Goal: Transaction & Acquisition: Purchase product/service

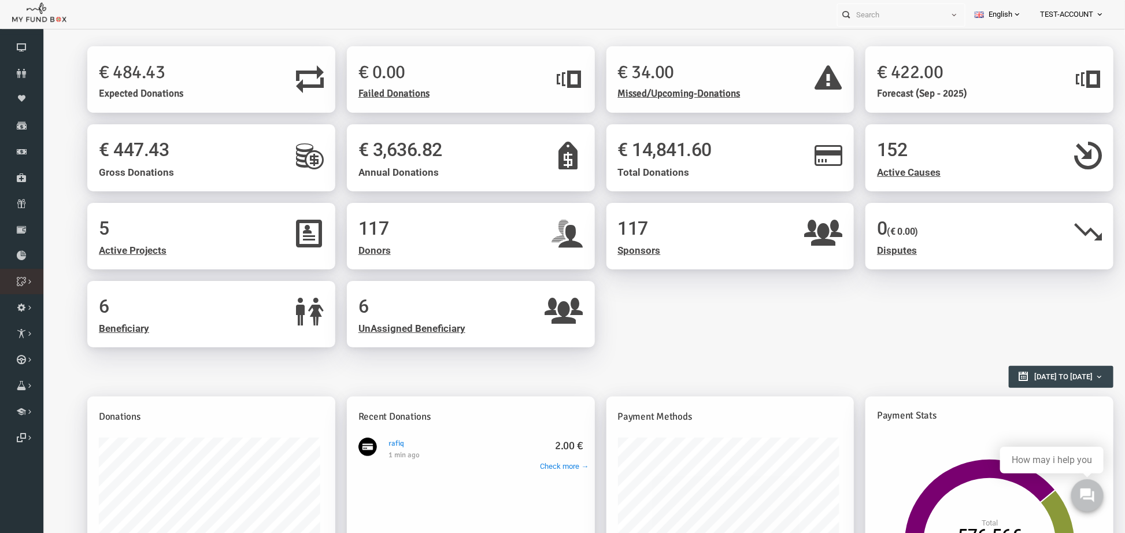
click at [0, 0] on icon at bounding box center [0, 0] width 0 height 0
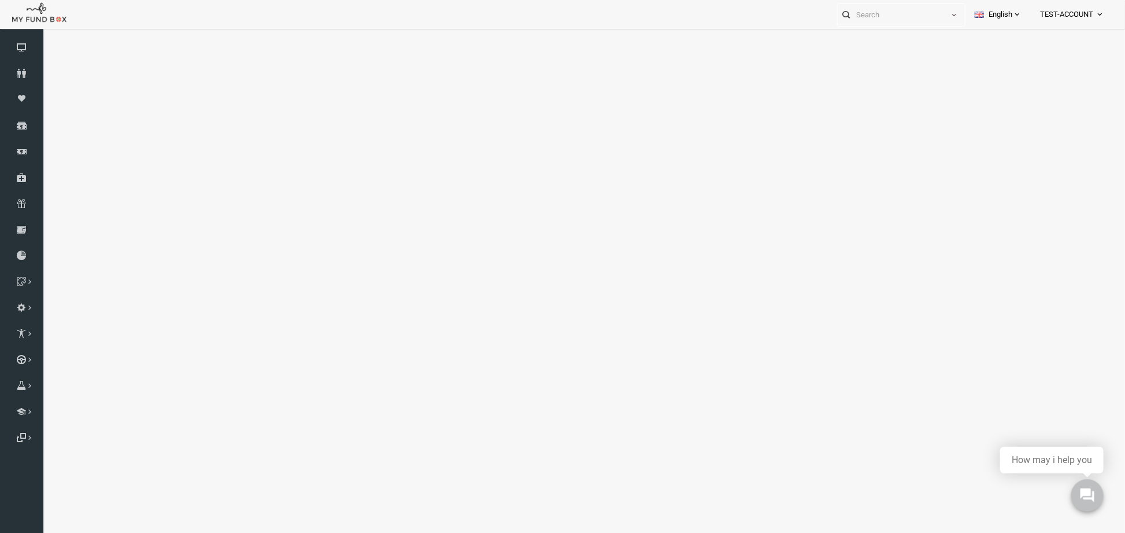
select select "100"
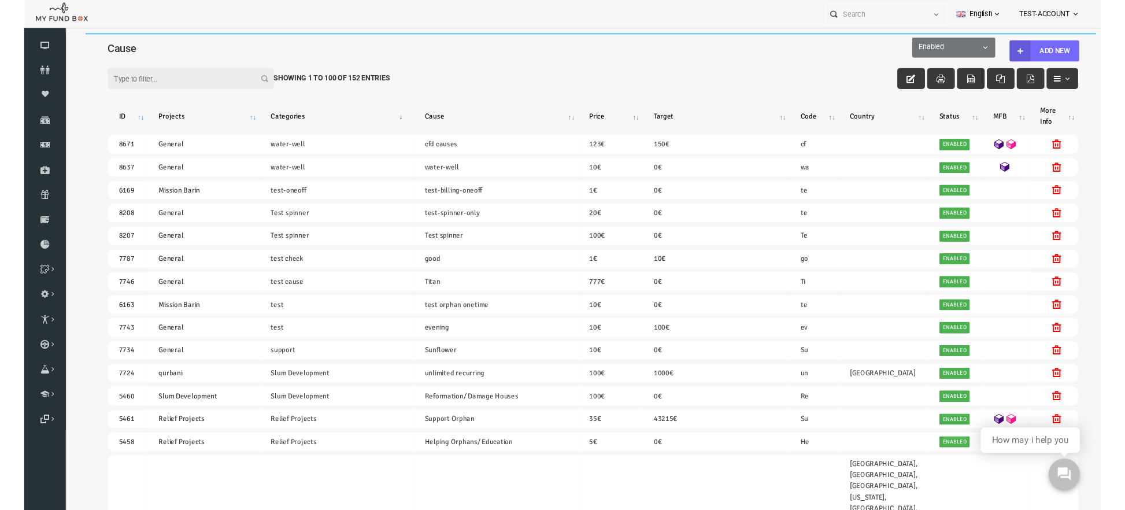
scroll to position [10, 0]
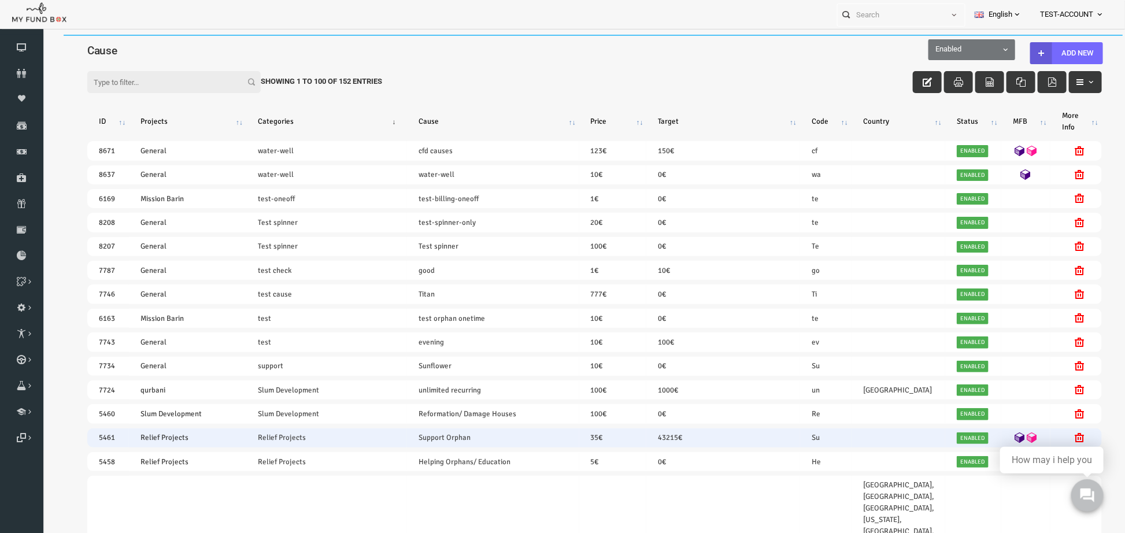
click at [987, 432] on icon at bounding box center [997, 437] width 10 height 10
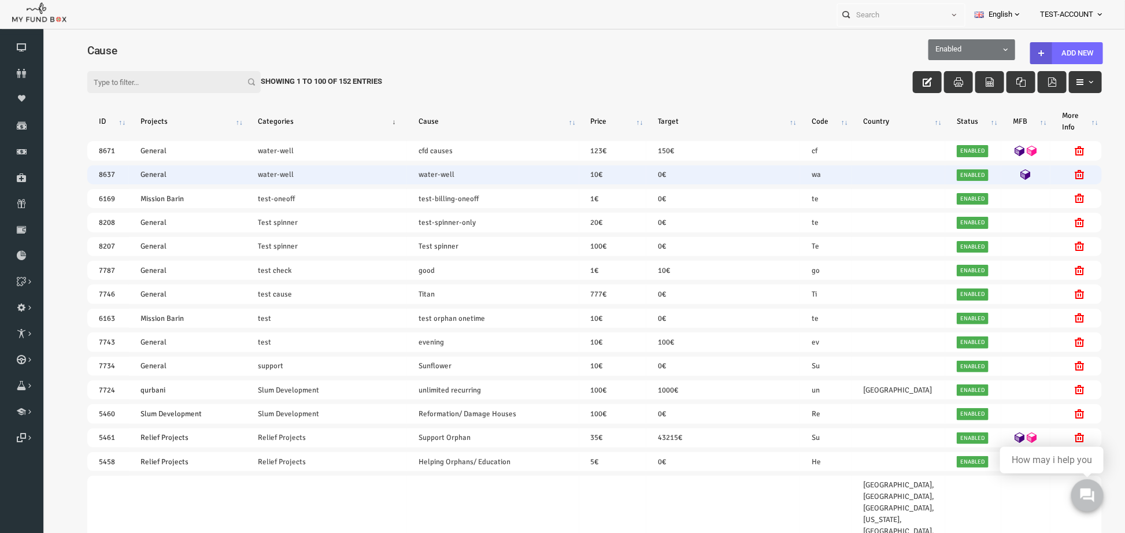
click at [987, 169] on icon at bounding box center [1003, 174] width 10 height 10
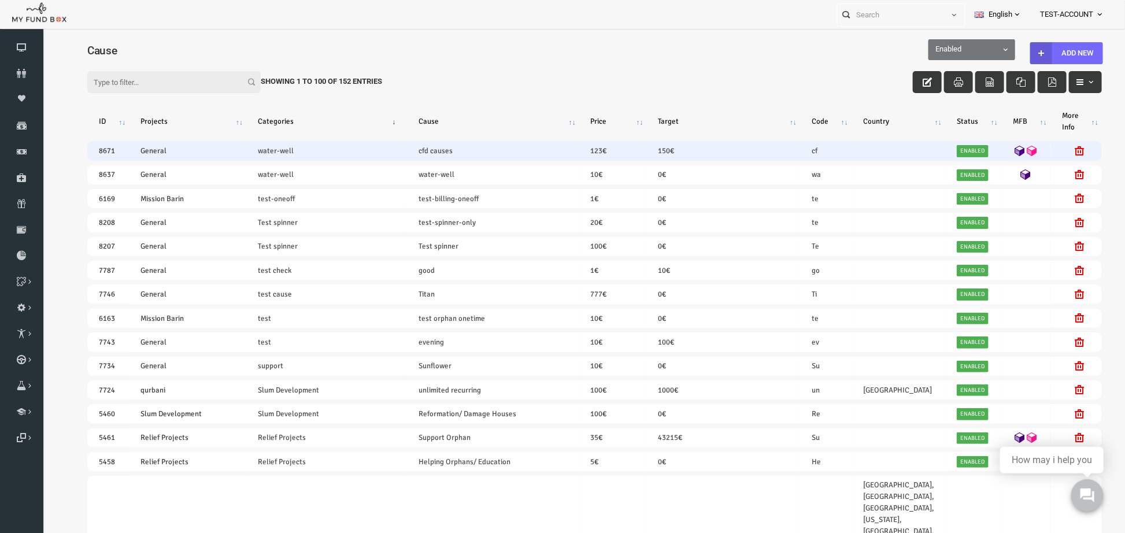
click at [987, 145] on icon at bounding box center [997, 150] width 10 height 10
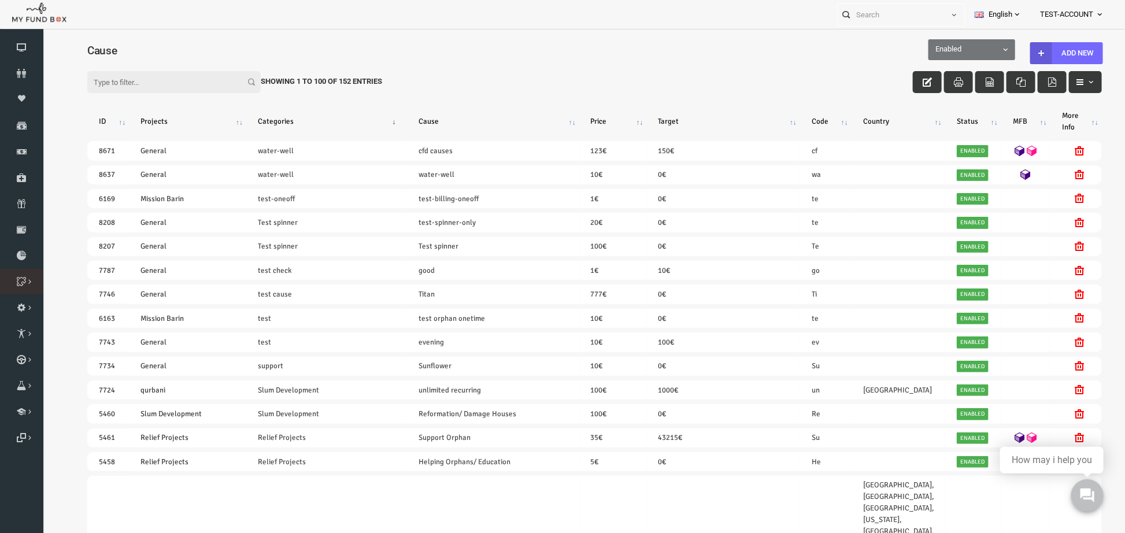
click at [0, 0] on icon at bounding box center [0, 0] width 0 height 0
click at [987, 12] on span "TEST-ACCOUNT" at bounding box center [1066, 15] width 53 height 20
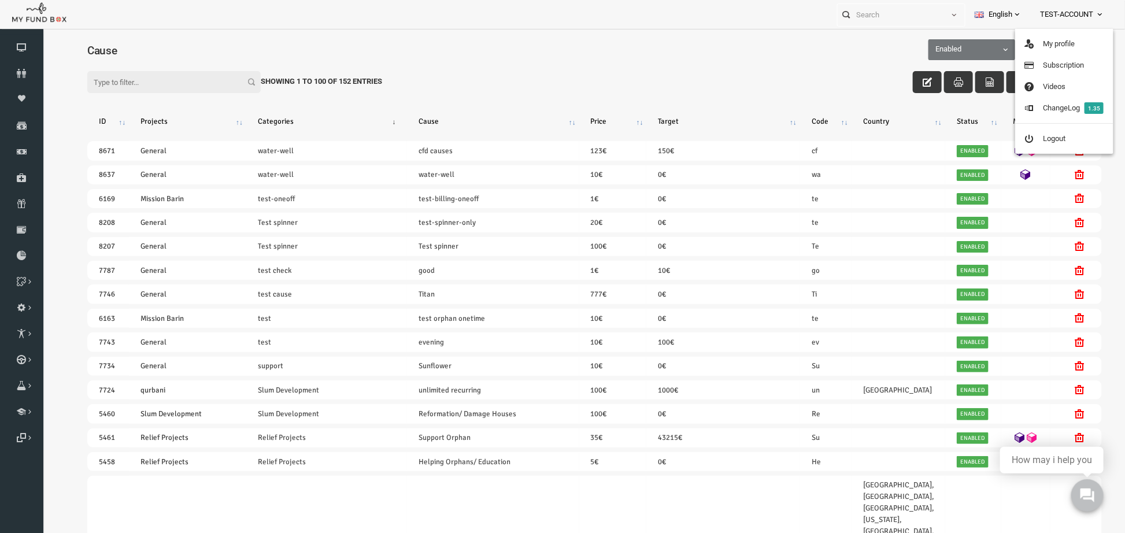
click at [652, 53] on div "Filter: Showing 1 to 100 of 152 Entries" at bounding box center [572, 71] width 1037 height 36
click at [0, 0] on icon at bounding box center [0, 0] width 0 height 0
click at [987, 138] on link "Logout" at bounding box center [1064, 138] width 98 height 21
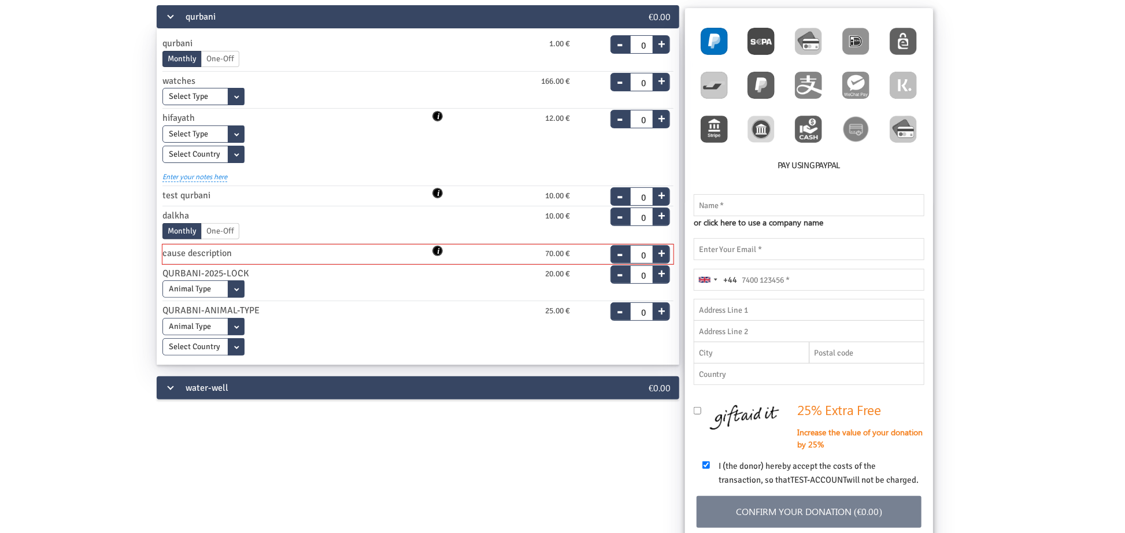
scroll to position [179, 0]
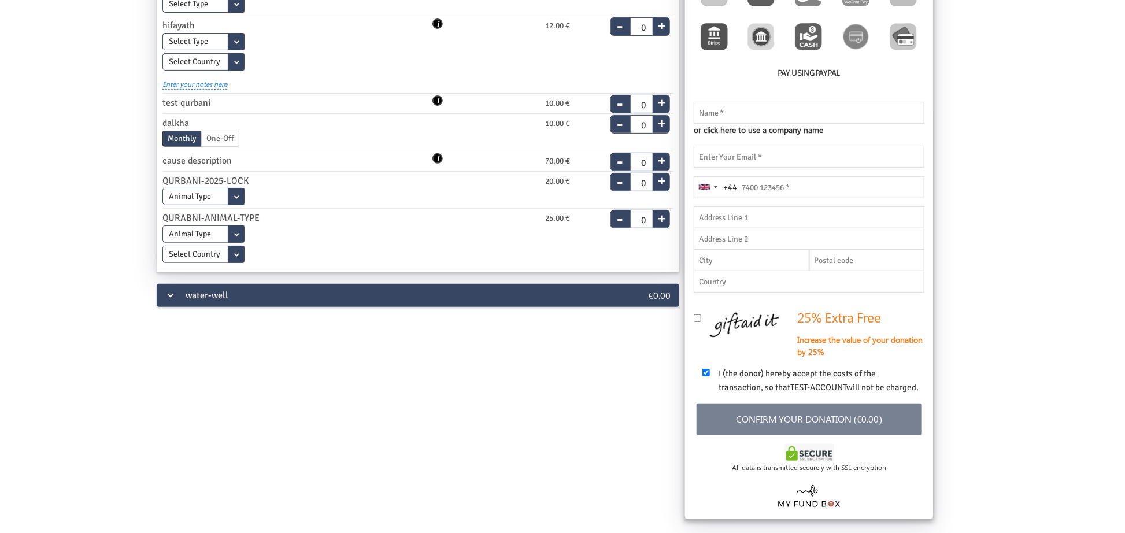
click at [168, 295] on div "water-well" at bounding box center [381, 295] width 449 height 23
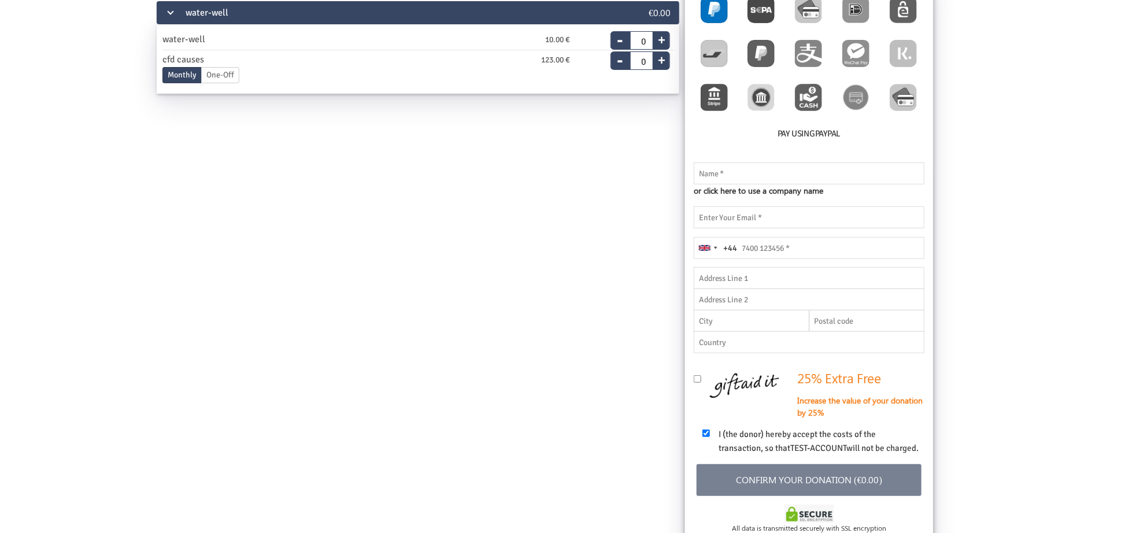
scroll to position [40, 0]
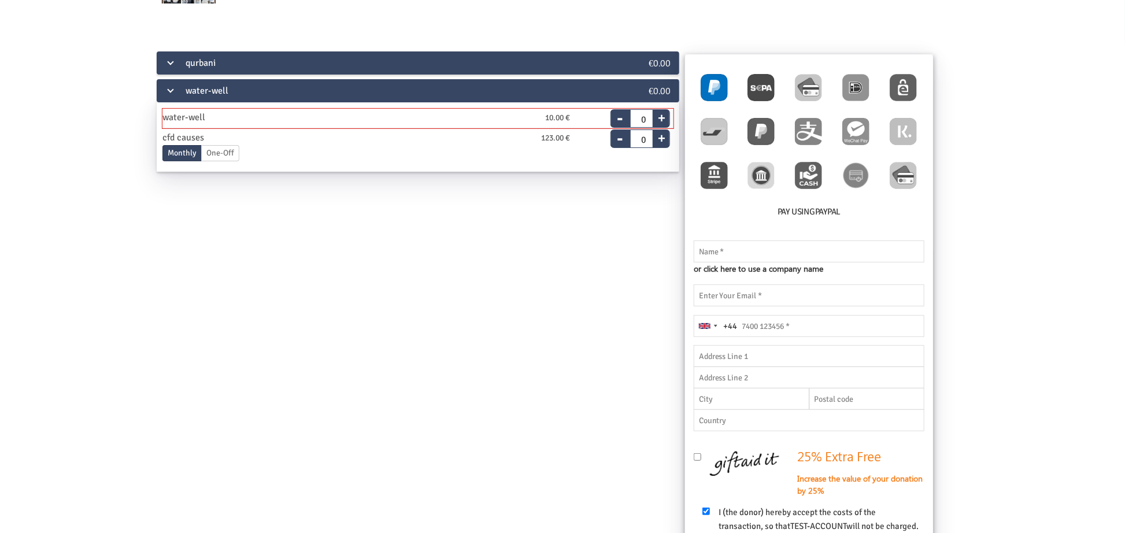
click at [659, 118] on button "+" at bounding box center [660, 116] width 17 height 16
type input "1"
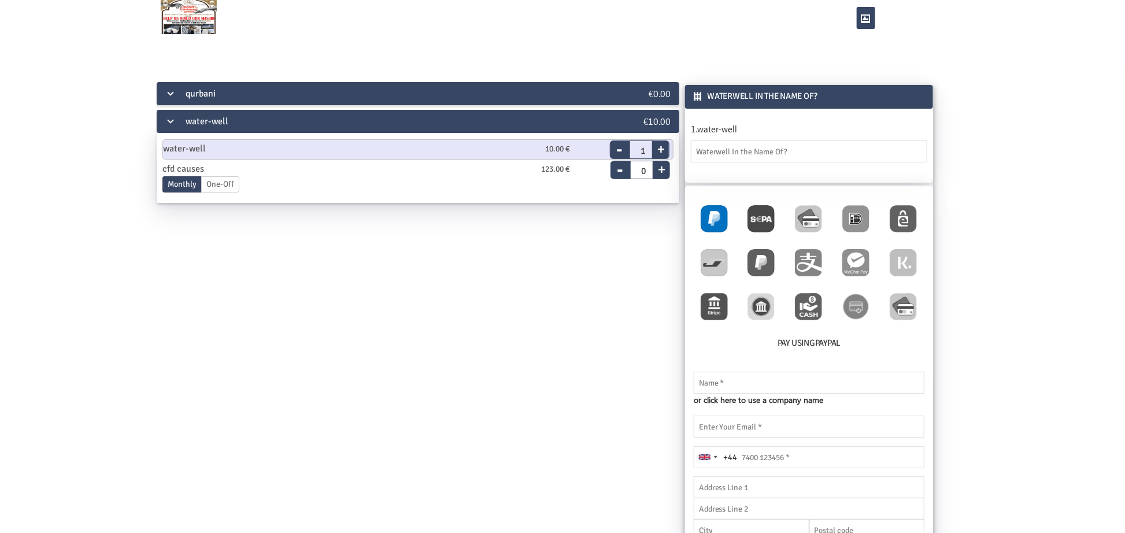
scroll to position [0, 0]
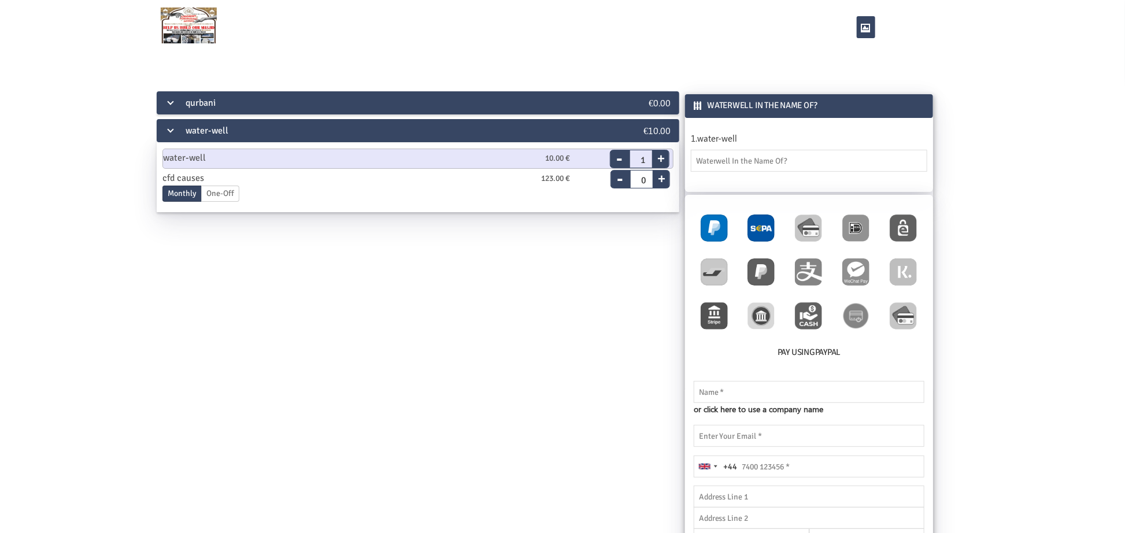
click at [768, 227] on img at bounding box center [760, 227] width 27 height 27
radio input "true"
click at [718, 391] on input "text" at bounding box center [809, 386] width 231 height 22
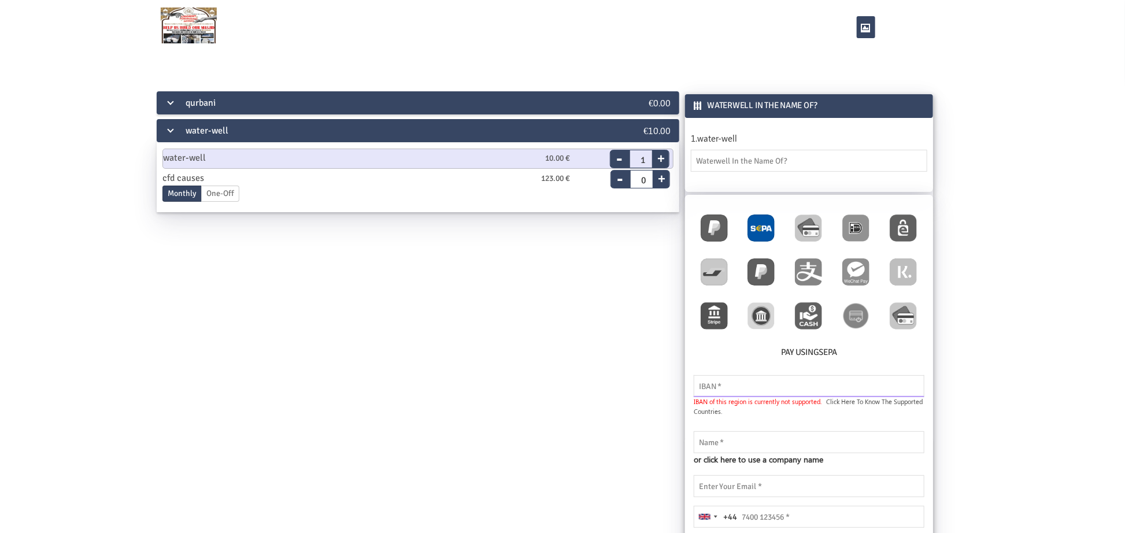
click at [751, 386] on input "text" at bounding box center [809, 386] width 231 height 22
paste input "DE89370400440532013000"
type input "DE89370400440532013000"
click at [720, 440] on input "text" at bounding box center [809, 442] width 231 height 22
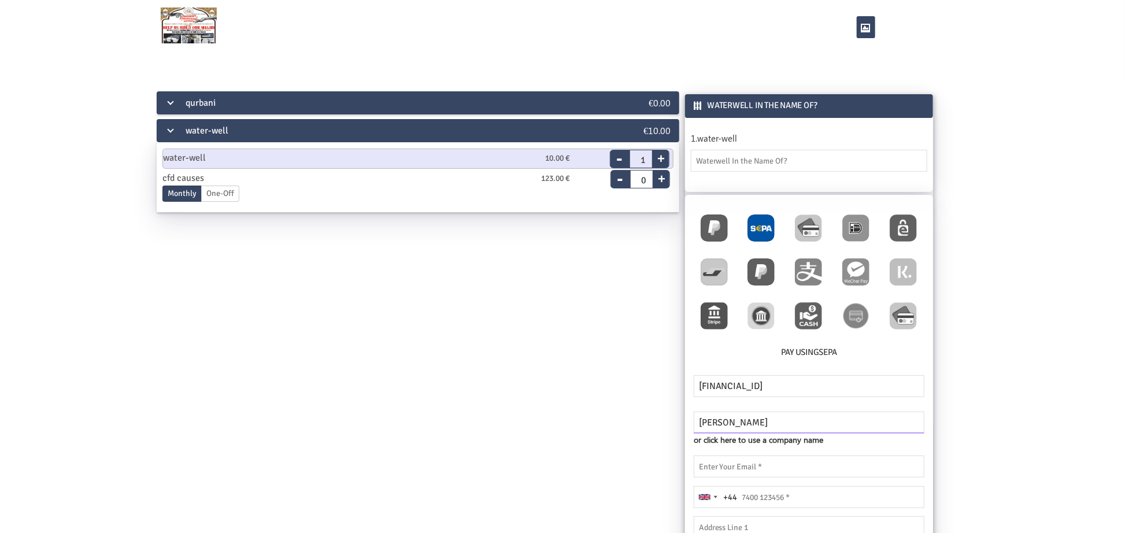
type input "[PERSON_NAME]"
click at [805, 466] on input "thanveer.aslam@myfundbix.de" at bounding box center [809, 466] width 231 height 22
type input "thanveer.aslam@myfundbox.de"
click at [764, 495] on input "tel" at bounding box center [809, 497] width 231 height 22
type input "5645646554"
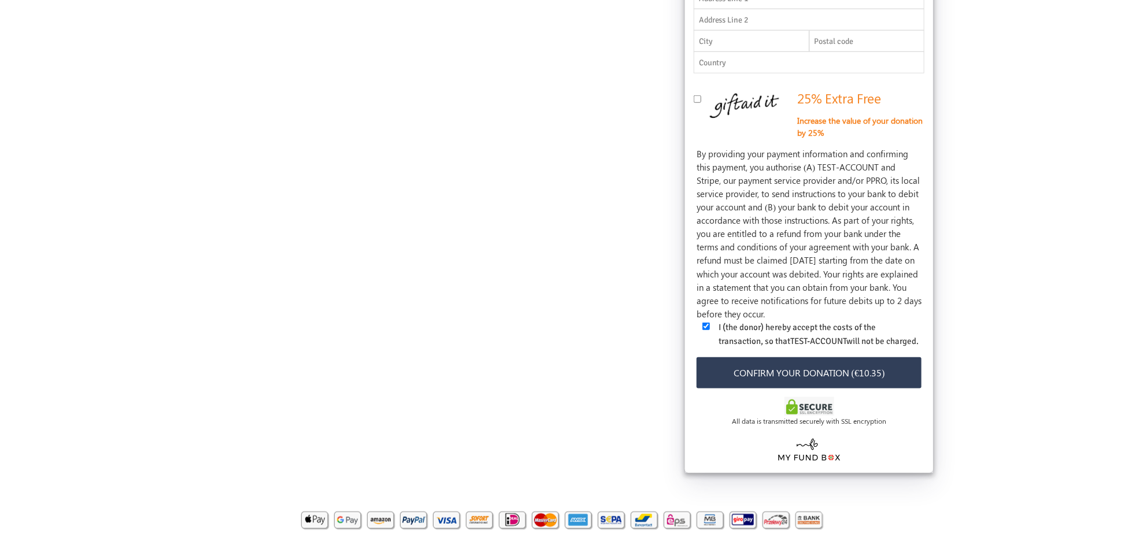
scroll to position [536, 0]
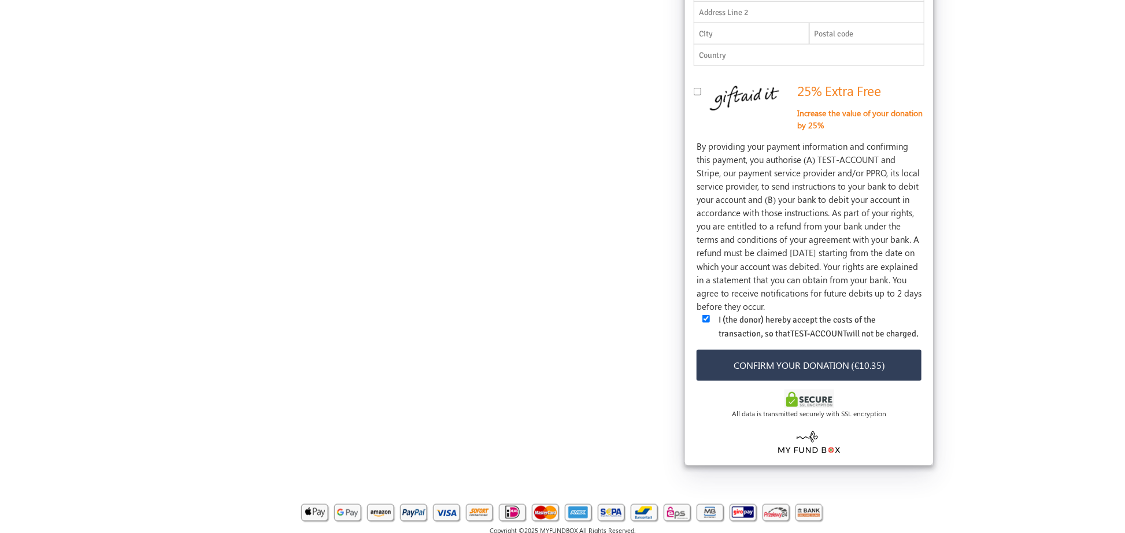
click at [851, 380] on button "Confirm your donation (€10.35)" at bounding box center [808, 366] width 225 height 32
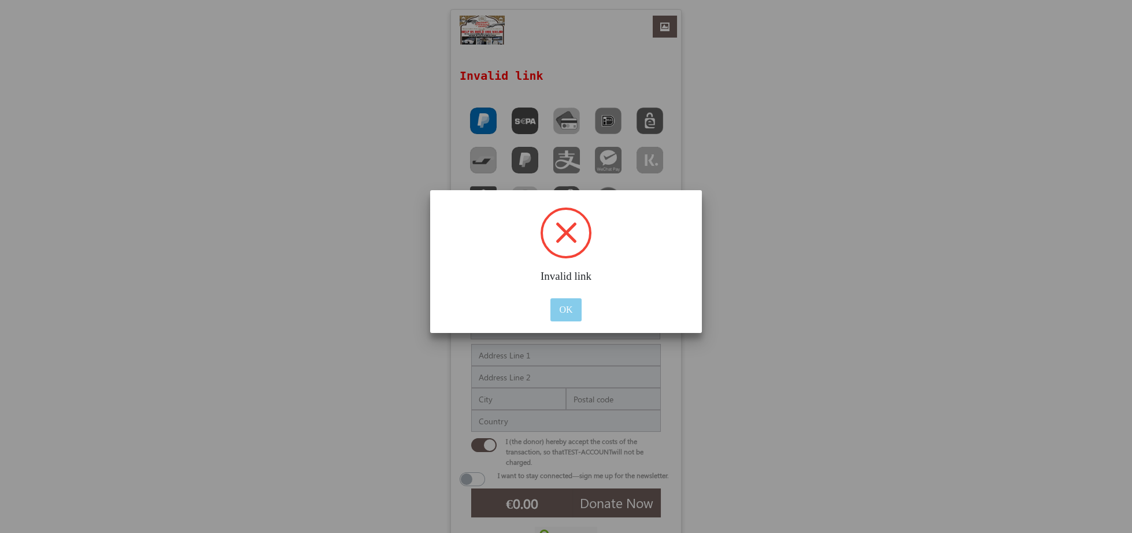
click at [564, 304] on button "OK" at bounding box center [565, 309] width 31 height 23
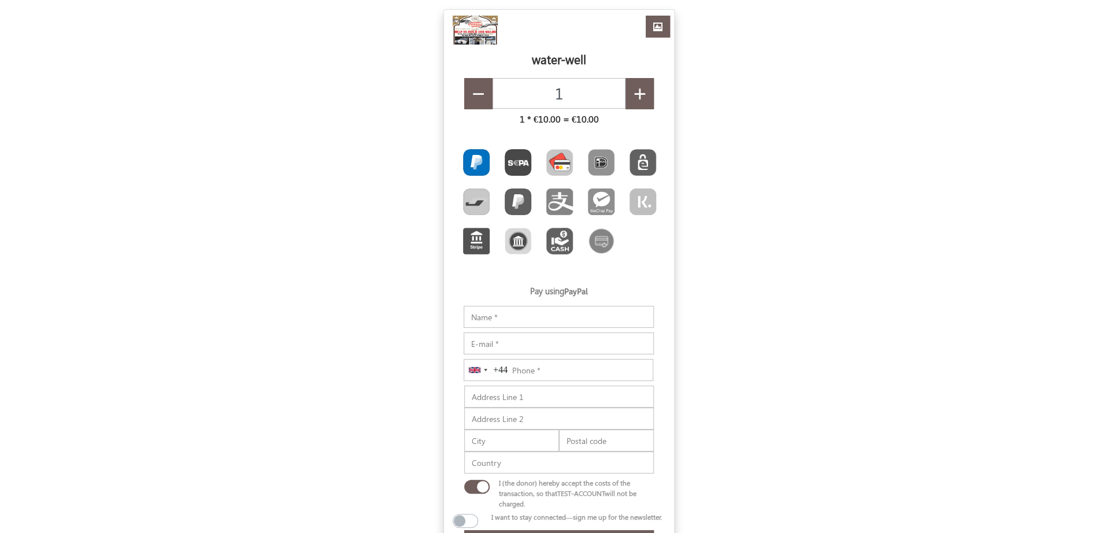
click at [572, 163] on img "Toolbar with button groups" at bounding box center [559, 162] width 27 height 27
click at [554, 157] on input "Toolbar with button groups" at bounding box center [550, 153] width 8 height 8
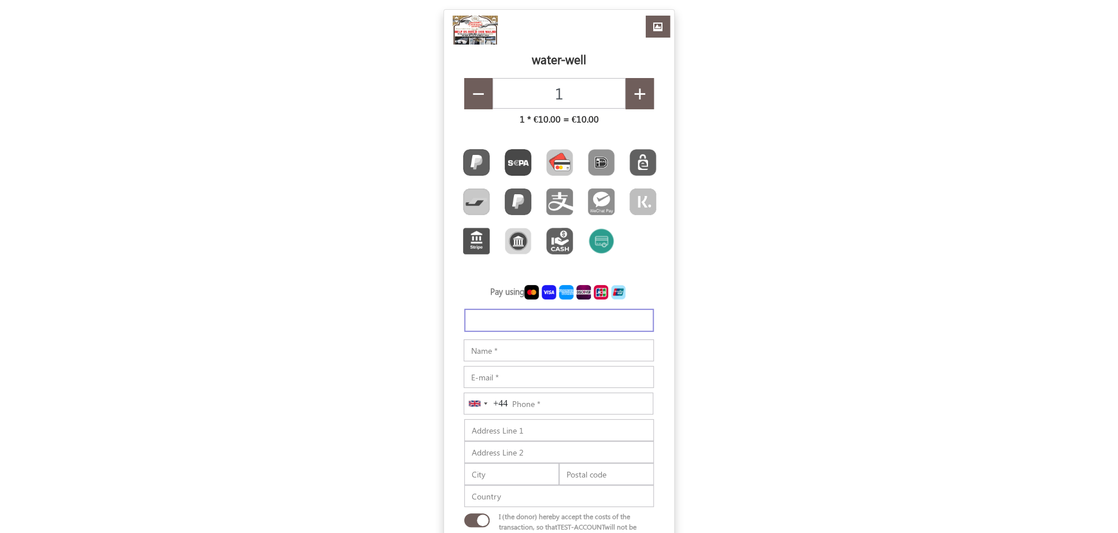
radio input "true"
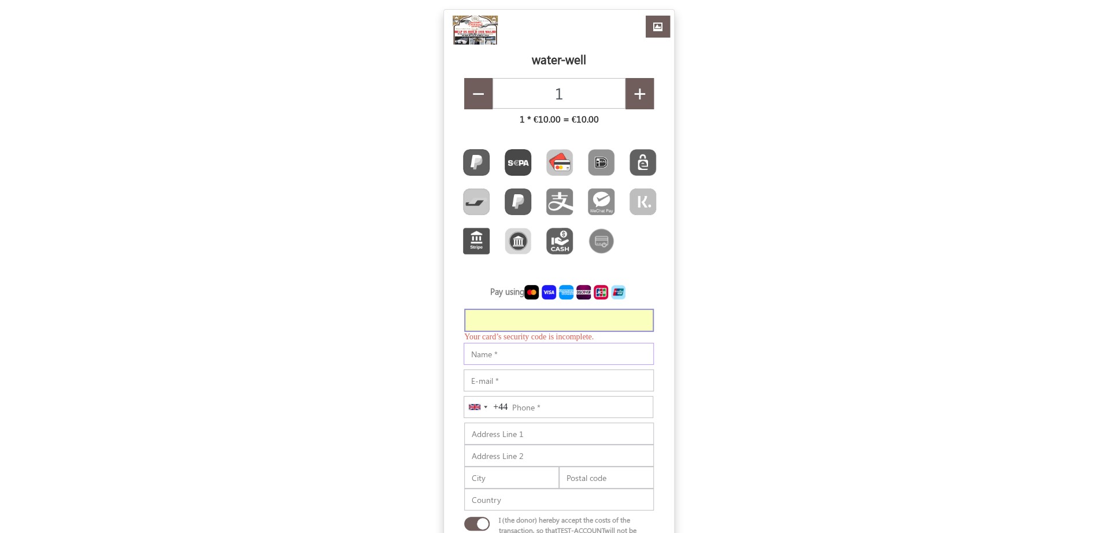
type input "€10.54"
click at [547, 365] on input "Notes" at bounding box center [559, 354] width 190 height 22
type input "[PERSON_NAME]"
type input "[PERSON_NAME][EMAIL_ADDRESS][DOMAIN_NAME]"
click at [576, 414] on input "Phone" at bounding box center [559, 403] width 190 height 22
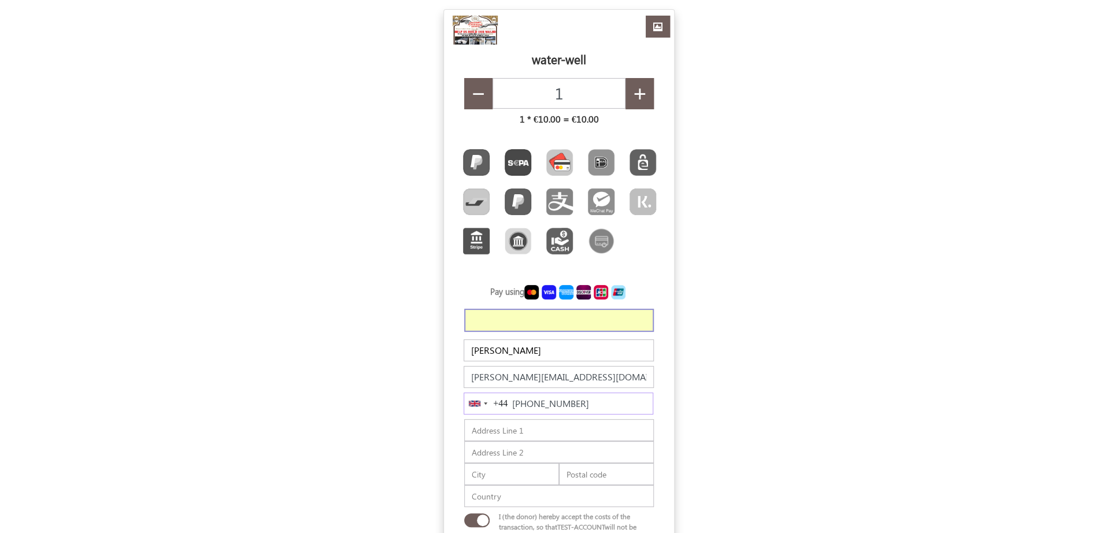
scroll to position [209, 0]
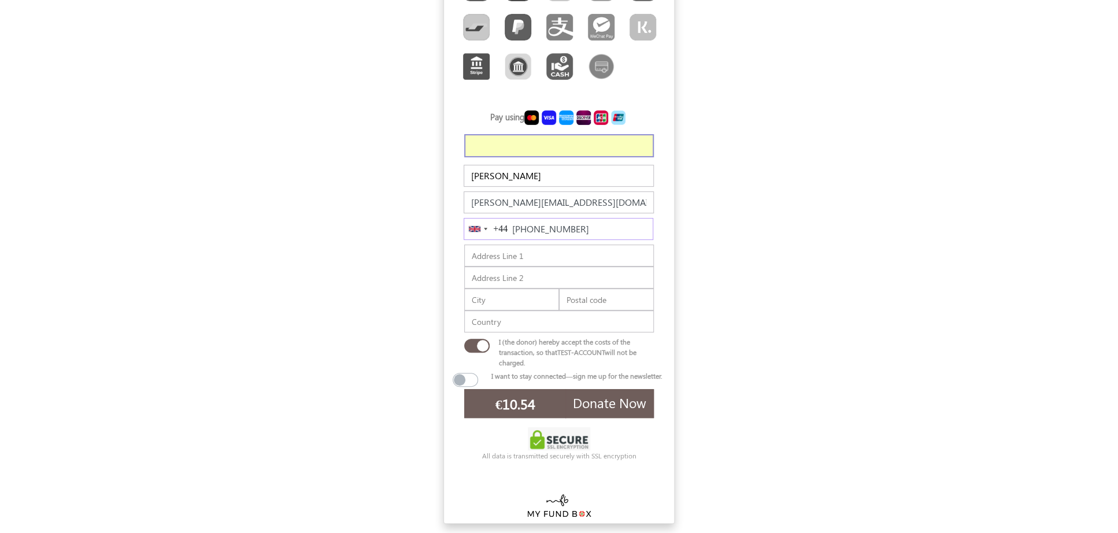
type input "[PHONE_NUMBER]"
click at [627, 412] on span "Donate Now" at bounding box center [609, 403] width 73 height 18
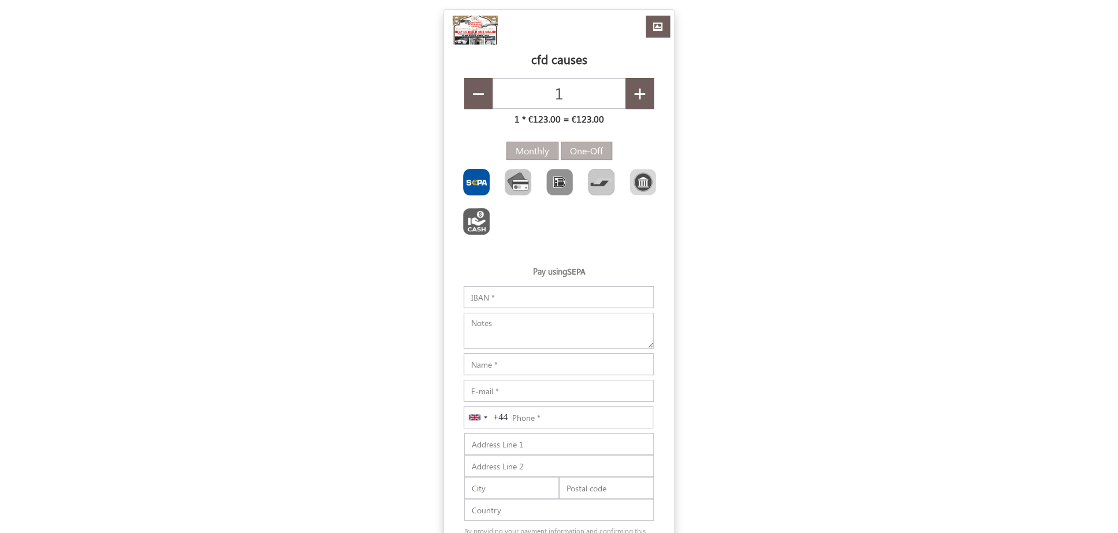
click at [483, 182] on img "Toolbar with button groups" at bounding box center [476, 182] width 27 height 27
click at [470, 176] on input "Toolbar with button groups" at bounding box center [467, 173] width 8 height 8
radio input "true"
click at [517, 302] on input "IBAN" at bounding box center [559, 297] width 190 height 22
paste input "DE89370400440532013000"
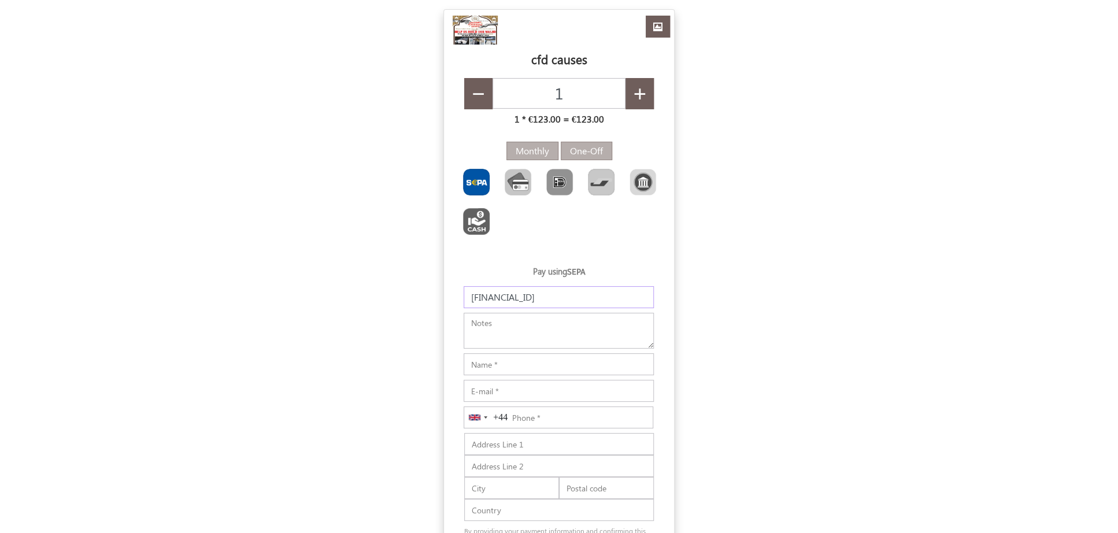
type input "DE89370400440532013000"
click at [516, 373] on input "Notes" at bounding box center [559, 364] width 190 height 22
type input "thanveer a"
type input "thanveer.aslam@myfundbox.de"
click at [565, 427] on input "Phone" at bounding box center [559, 417] width 190 height 22
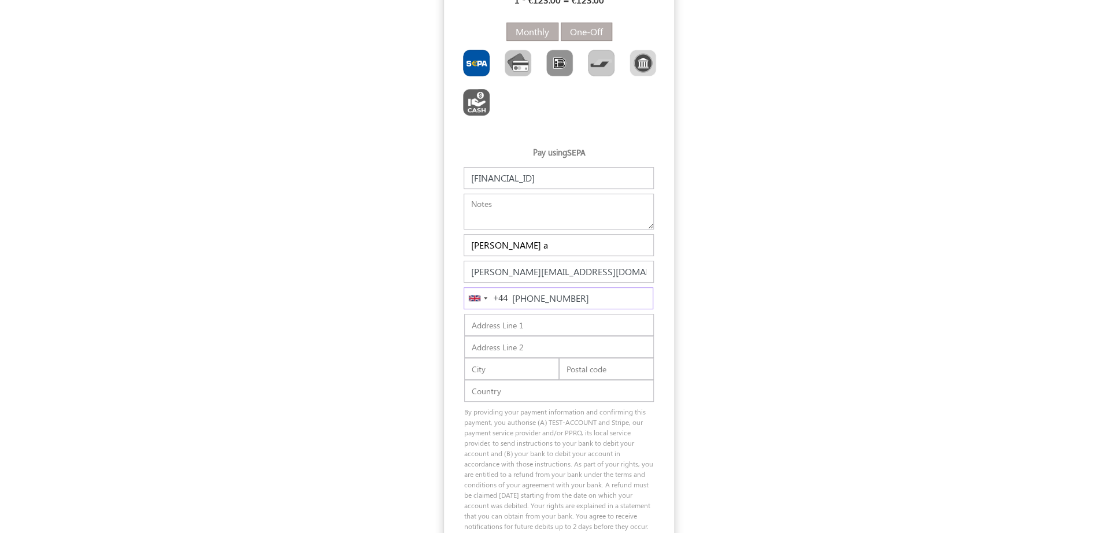
type input "345 435 4534"
click at [590, 28] on label "One-Off" at bounding box center [586, 32] width 51 height 18
click at [577, 28] on input "One-Off" at bounding box center [574, 29] width 8 height 8
radio input "true"
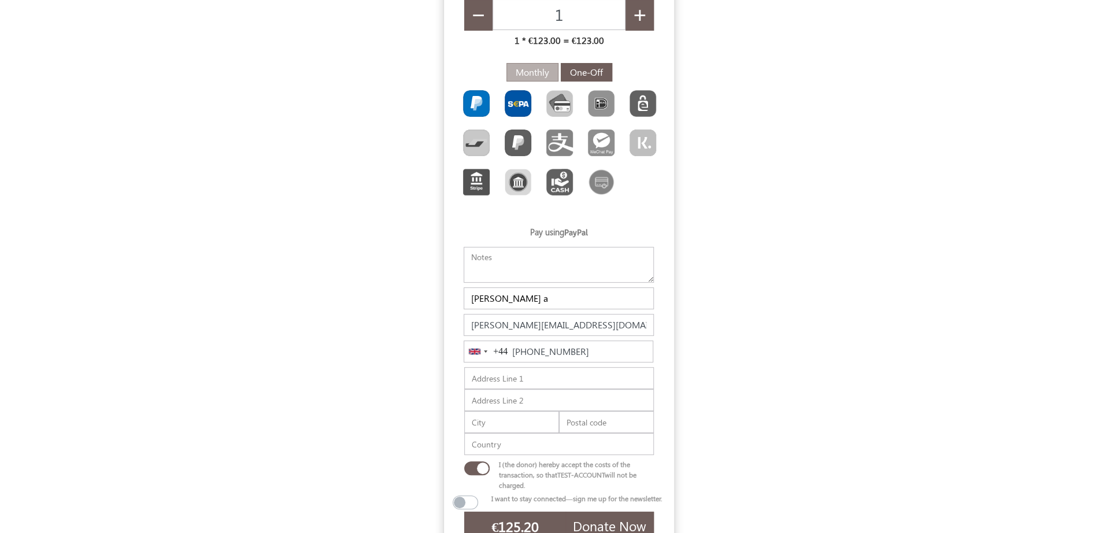
click at [520, 99] on img "Toolbar with button groups" at bounding box center [518, 103] width 27 height 27
click at [512, 98] on input "Toolbar with button groups" at bounding box center [509, 94] width 8 height 8
type input "€123.35"
radio input "true"
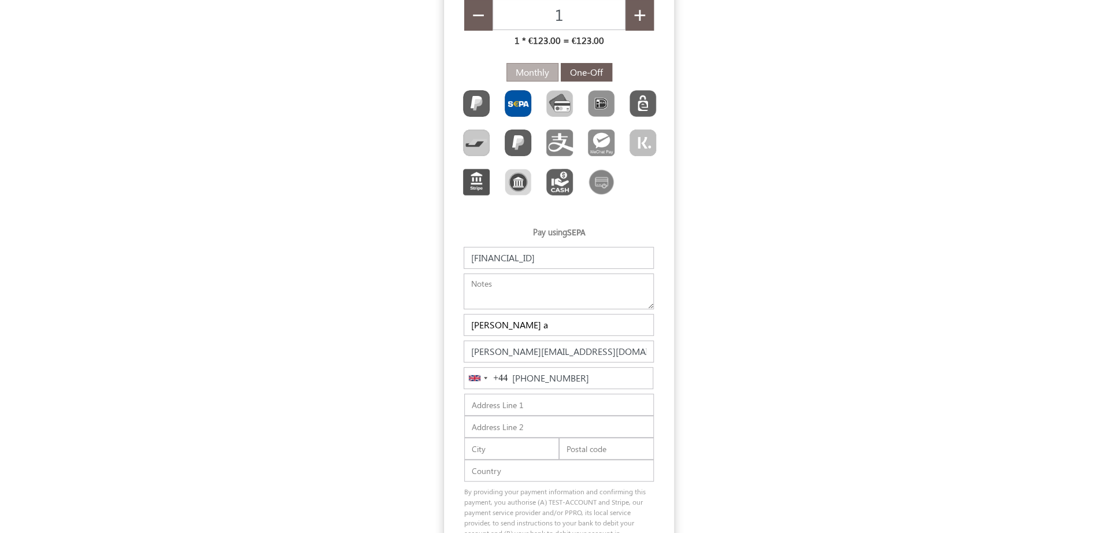
scroll to position [409, 0]
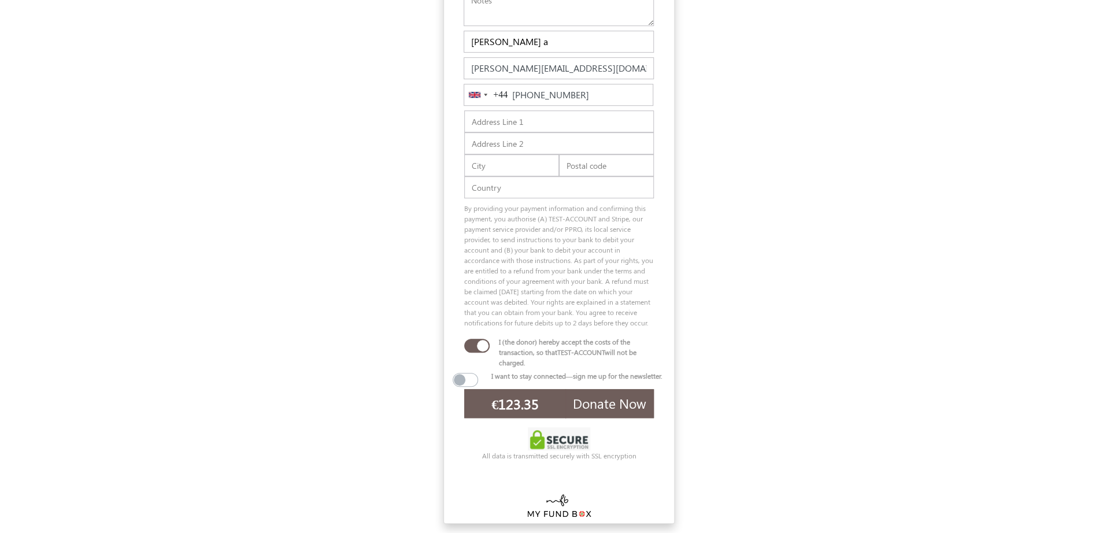
click at [625, 407] on button "Donate Now" at bounding box center [609, 403] width 88 height 29
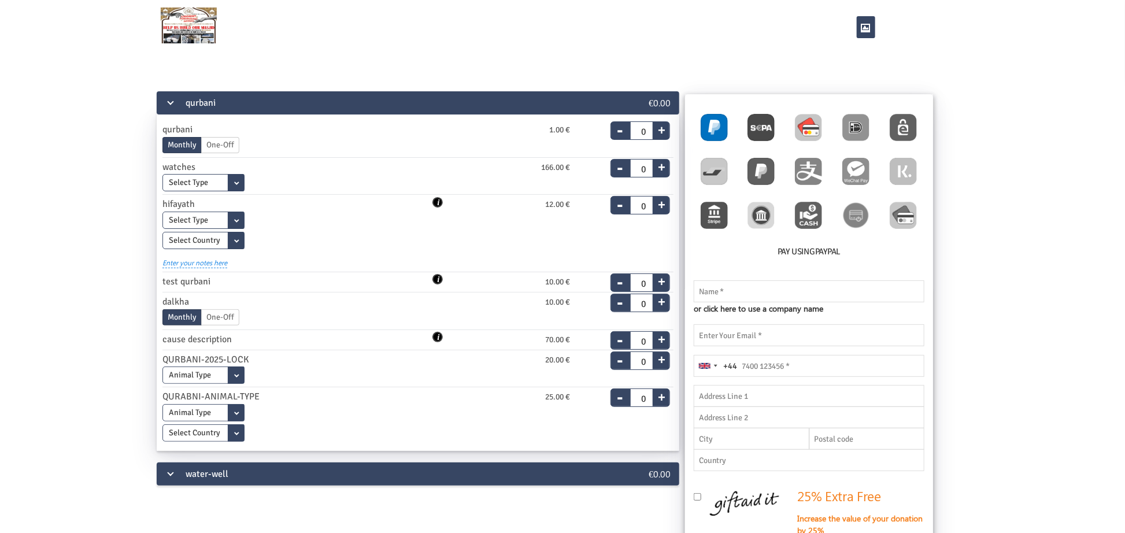
click at [806, 124] on img at bounding box center [808, 127] width 27 height 27
radio input "true"
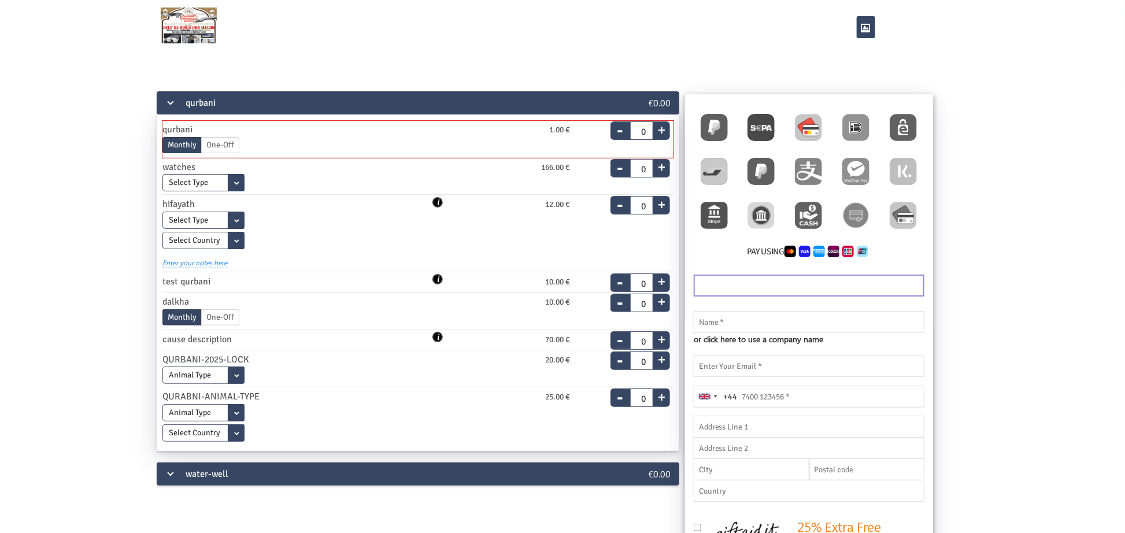
click at [665, 131] on button "+" at bounding box center [660, 128] width 17 height 16
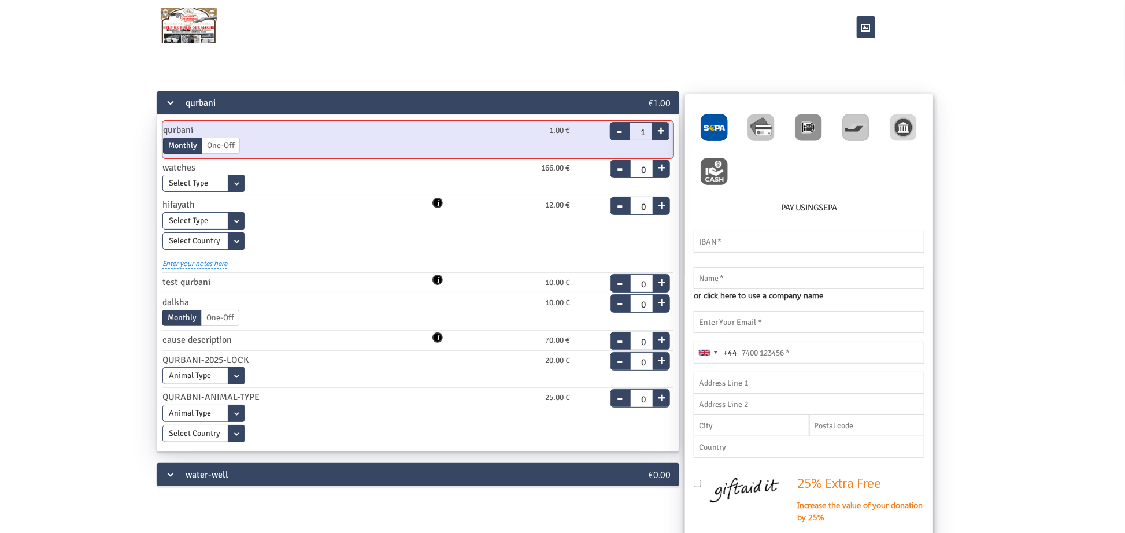
click at [664, 131] on button "+" at bounding box center [659, 129] width 17 height 16
type input "2"
click at [774, 117] on img at bounding box center [760, 127] width 27 height 27
radio input "true"
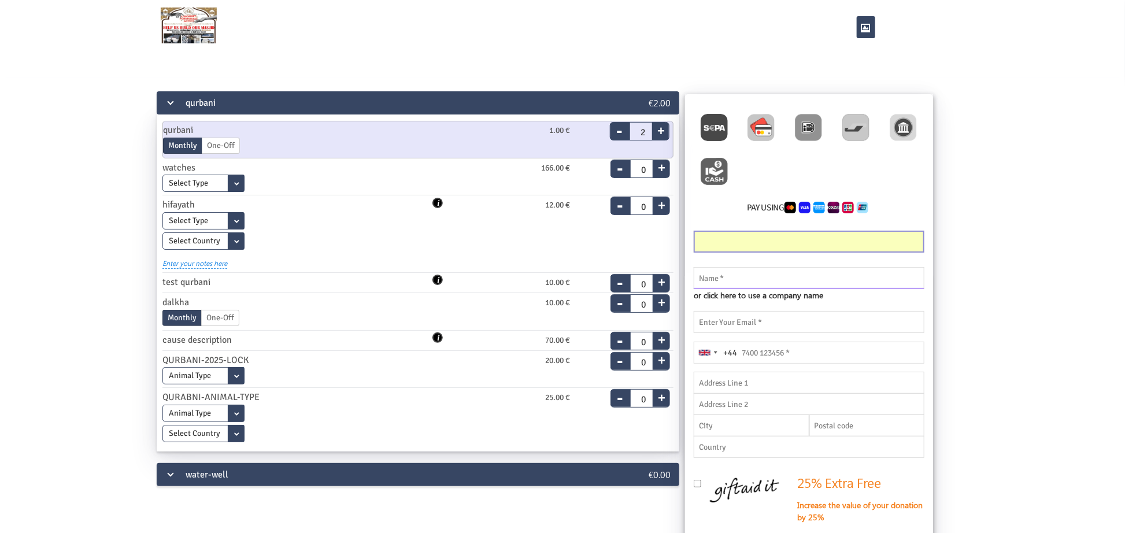
click at [761, 275] on input "text" at bounding box center [809, 278] width 231 height 22
type input "thanveer a"
click at [730, 317] on input "email" at bounding box center [809, 322] width 231 height 22
type input "thanveer.aslam@myfundbox.de"
drag, startPoint x: 748, startPoint y: 281, endPoint x: 805, endPoint y: 285, distance: 57.4
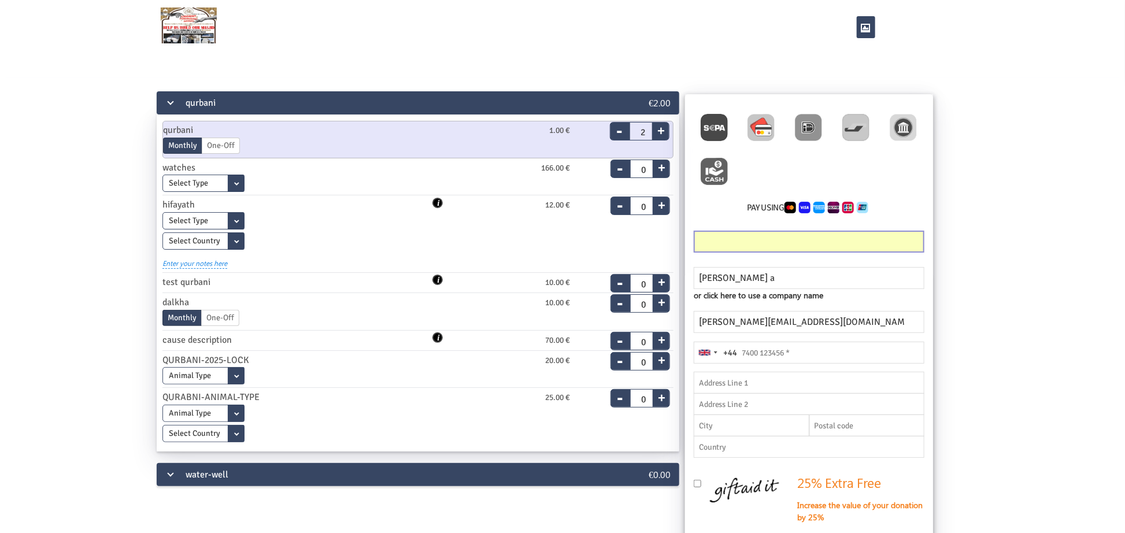
click at [361, 237] on div "qurbani €2.00 qurbani 1.00 € Monthly One-Off End Date 20.08.2025 Please enter a…" at bounding box center [562, 390] width 1057 height 601
type input "345 435 4353"
drag, startPoint x: 745, startPoint y: 275, endPoint x: 682, endPoint y: 268, distance: 63.4
click at [694, 268] on input "thanveer a" at bounding box center [809, 278] width 231 height 22
type input "test"
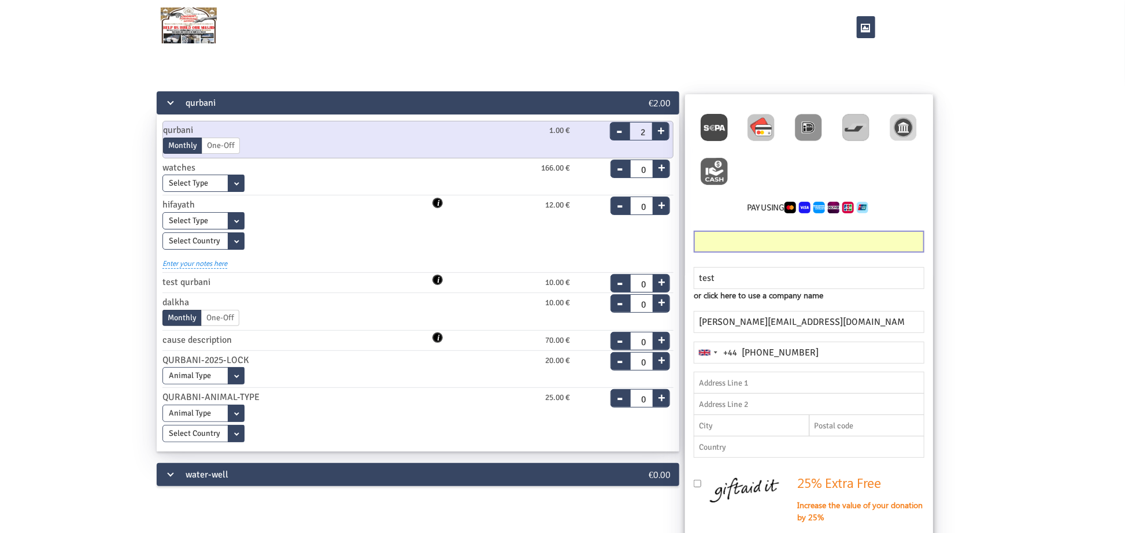
click at [1000, 325] on div "qurbani €2.00 qurbani 1.00 € Monthly One-Off End Date 20.08.2025 Please enter a…" at bounding box center [562, 390] width 1057 height 601
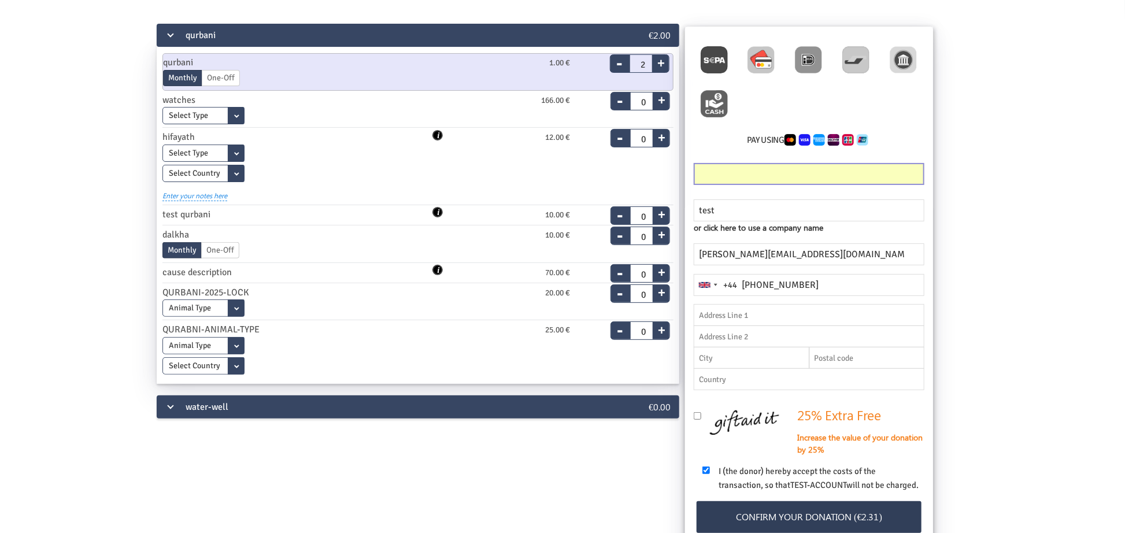
scroll to position [60, 0]
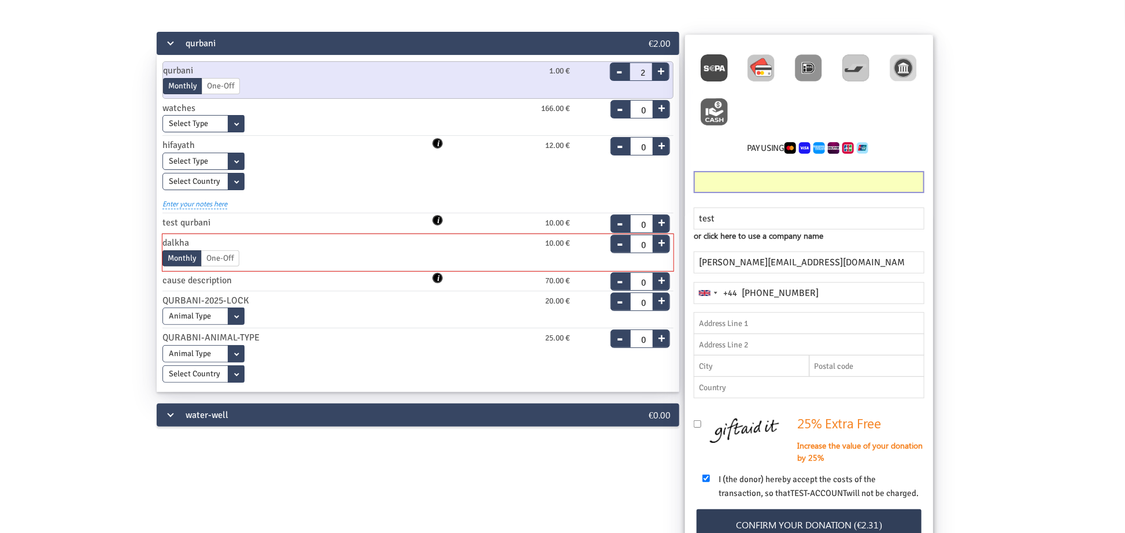
click at [660, 248] on button "+" at bounding box center [660, 241] width 17 height 16
type input "1"
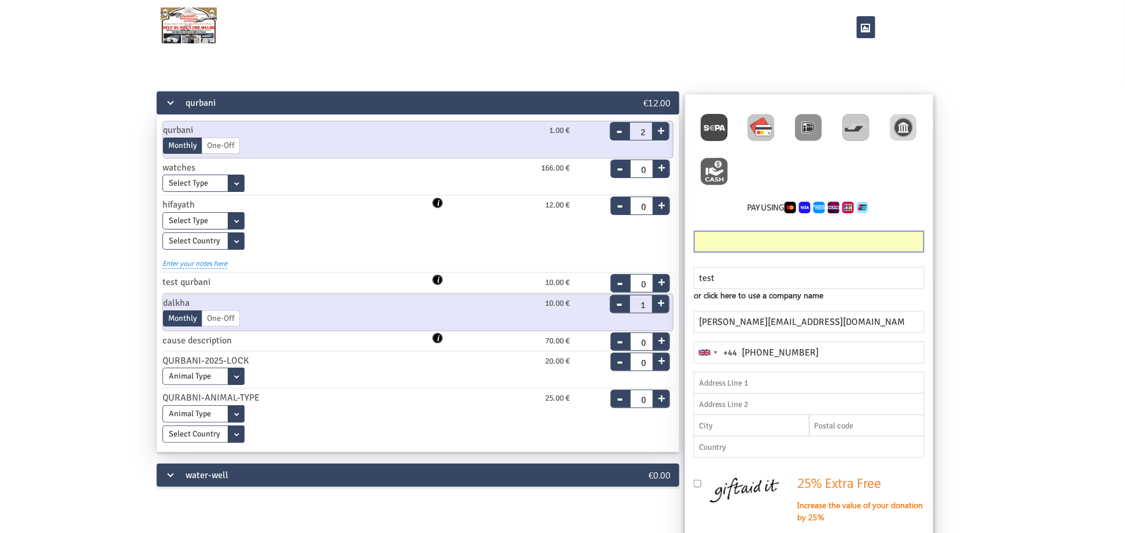
scroll to position [238, 0]
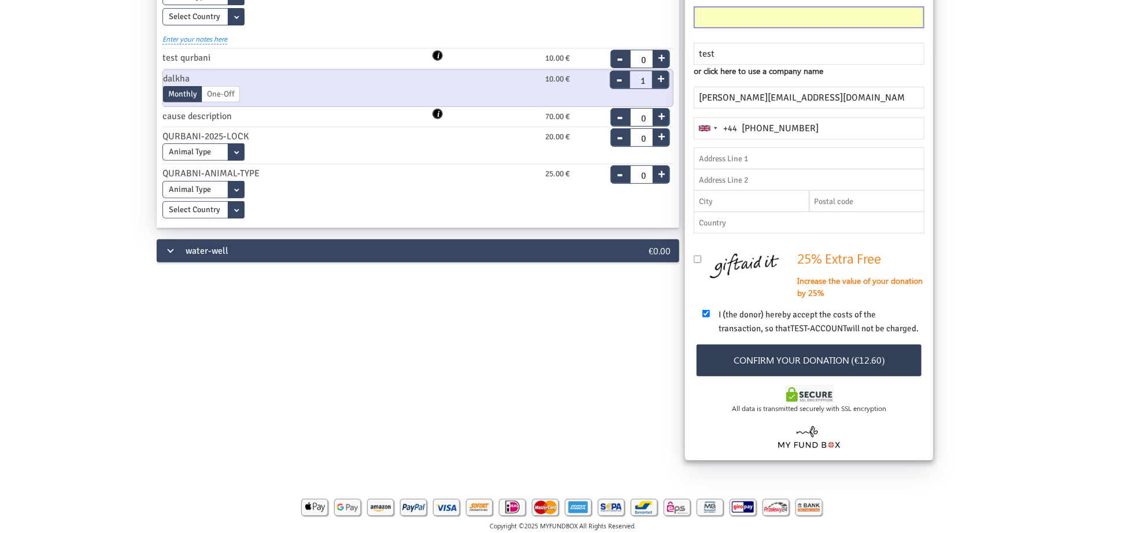
click at [858, 361] on button "Confirm your donation (€12.60)" at bounding box center [808, 360] width 225 height 32
